Goal: Complete application form: Complete application form

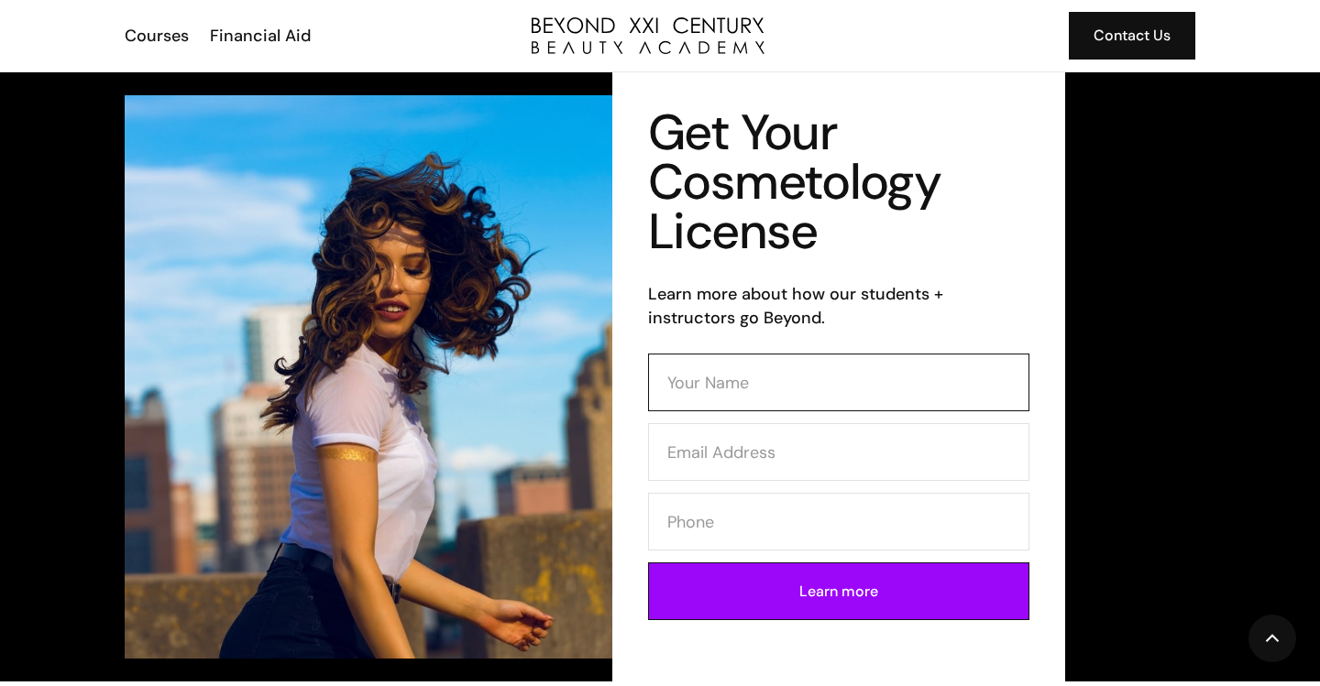
click at [703, 360] on input "Contact Form (Cosmo)" at bounding box center [838, 383] width 381 height 58
type input "mm"
